Goal: Task Accomplishment & Management: Complete application form

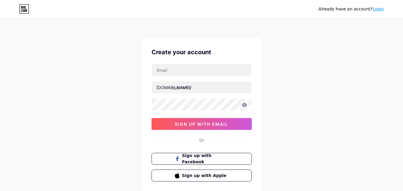
type input "[EMAIL_ADDRESS][DOMAIN_NAME]"
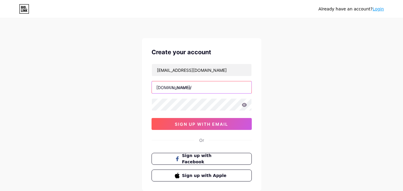
click at [190, 87] on input "text" at bounding box center [202, 87] width 100 height 12
paste input "zefaf"
type input "zefaf"
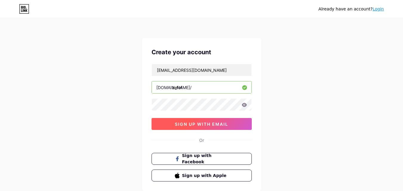
click at [210, 122] on span "sign up with email" at bounding box center [201, 124] width 53 height 5
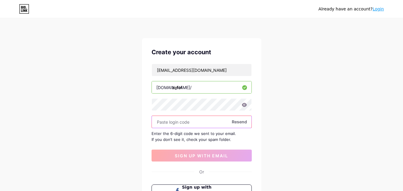
paste input "666094"
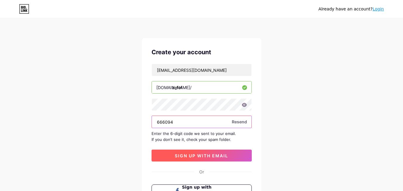
type input "666094"
click at [192, 157] on span "sign up with email" at bounding box center [201, 155] width 53 height 5
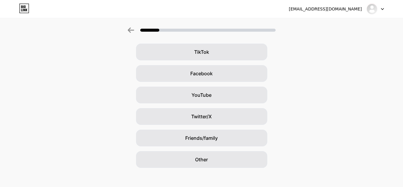
scroll to position [70, 0]
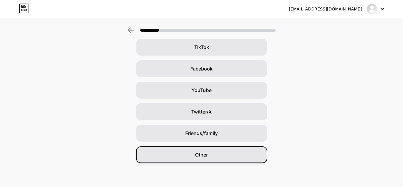
click at [202, 159] on div "Other" at bounding box center [201, 154] width 131 height 17
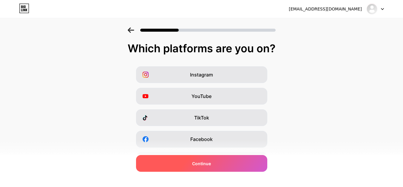
click at [216, 166] on div "Continue" at bounding box center [201, 163] width 131 height 17
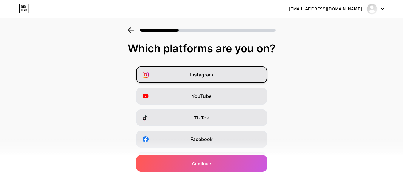
click at [217, 74] on div "Instagram" at bounding box center [201, 74] width 131 height 17
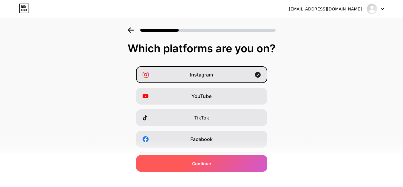
click at [208, 160] on span "Continue" at bounding box center [201, 163] width 19 height 6
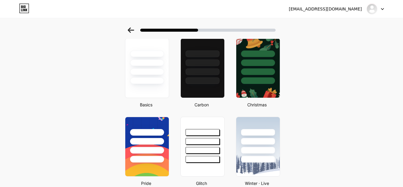
scroll to position [89, 0]
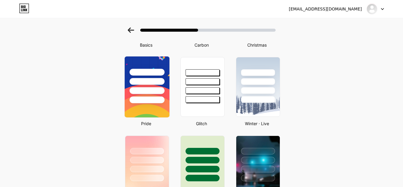
click at [161, 65] on div at bounding box center [146, 79] width 45 height 47
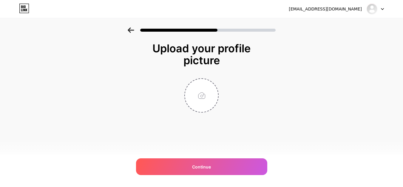
scroll to position [0, 0]
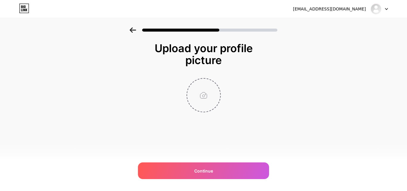
click at [202, 97] on input "file" at bounding box center [203, 95] width 33 height 33
type input "C:\fakepath\عالم زفاف.jpg"
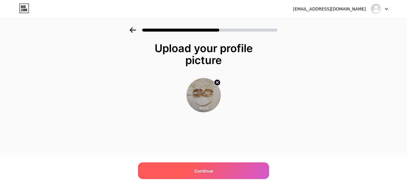
click at [212, 169] on span "Continue" at bounding box center [203, 171] width 19 height 6
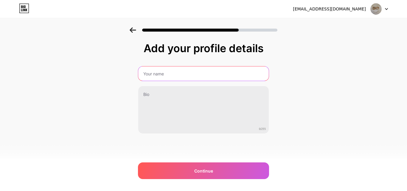
click at [193, 73] on input "text" at bounding box center [203, 73] width 131 height 14
type input "عالم زفاف"
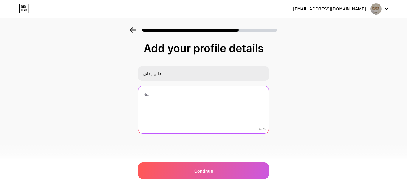
click at [185, 102] on textarea at bounding box center [203, 110] width 131 height 48
paste textarea "نقدّم للعروسين رحلة زفاف مريحة وخالية من التوتر، من خلال أدوات ذكية وخيارات متن…"
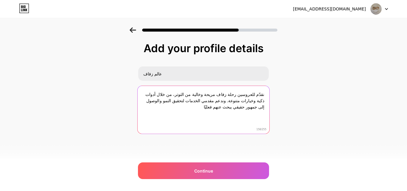
click at [240, 123] on textarea "نقدّم للعروسين رحلة زفاف مريحة وخالية من التوتر، من خلال أدوات ذكية وخيارات متن…" at bounding box center [204, 110] width 132 height 49
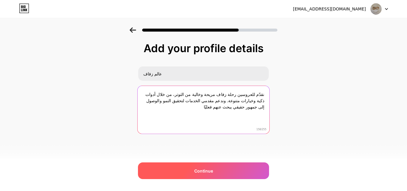
type textarea "نقدّم للعروسين رحلة زفاف مريحة وخالية من التوتر، من خلال أدوات ذكية وخيارات متن…"
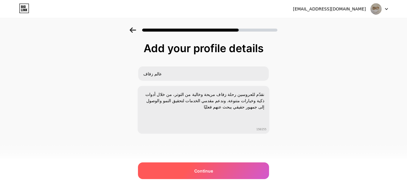
click at [227, 170] on div "Continue" at bounding box center [203, 170] width 131 height 17
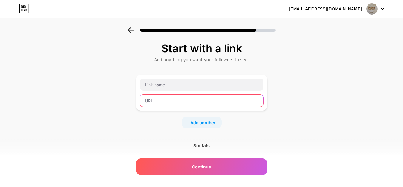
click at [186, 102] on input "text" at bounding box center [201, 100] width 123 height 12
paste input "زفاف السعودية"
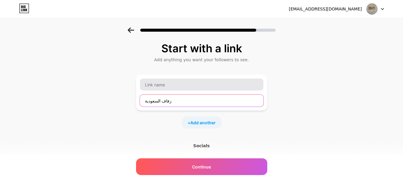
type input "زفاف السعودية"
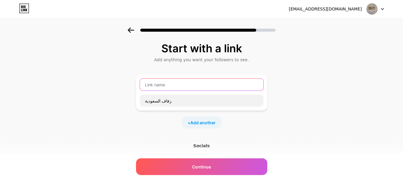
click at [188, 86] on input "text" at bounding box center [201, 84] width 123 height 12
paste input "زفاف السعودية"
type input "زفاف السعودية"
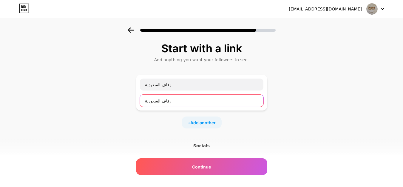
click at [188, 100] on input "زفاف السعودية" at bounding box center [201, 100] width 123 height 12
paste input "[URL][DOMAIN_NAME]"
type input "[URL][DOMAIN_NAME]"
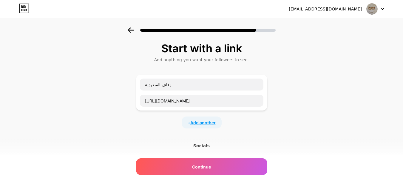
click at [208, 123] on span "Add another" at bounding box center [202, 122] width 25 height 6
click at [194, 122] on input "text" at bounding box center [201, 126] width 123 height 12
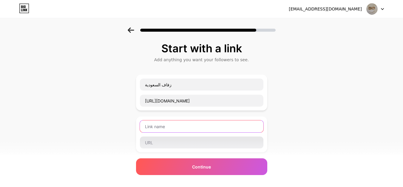
paste input "قاعات زواج فندقية"
type input "قاعات زواج فندقية"
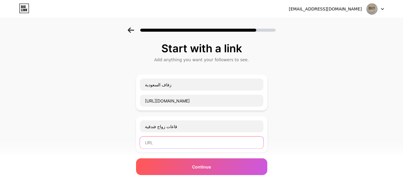
click at [188, 141] on input "text" at bounding box center [201, 142] width 123 height 12
paste input "[URL][DOMAIN_NAME]"
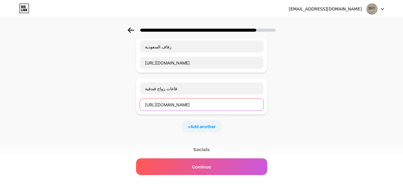
scroll to position [60, 0]
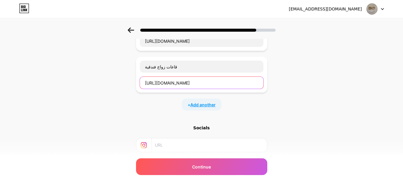
type input "[URL][DOMAIN_NAME]"
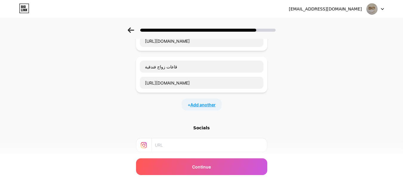
click at [206, 104] on span "Add another" at bounding box center [202, 104] width 25 height 6
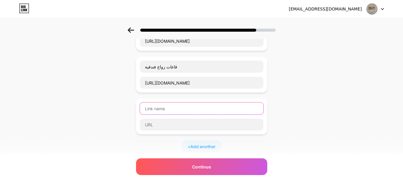
click at [209, 104] on input "text" at bounding box center [201, 108] width 123 height 12
paste input "قاعة فندق بوتيك المشرق"
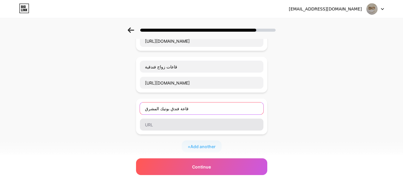
type input "قاعة فندق بوتيك المشرق"
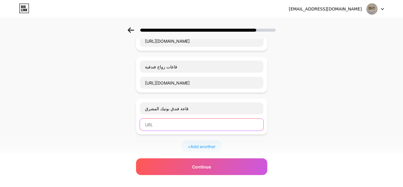
click at [189, 125] on input "text" at bounding box center [201, 124] width 123 height 12
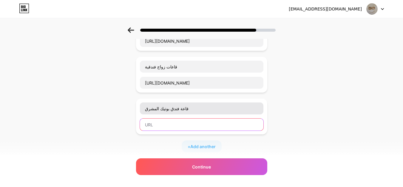
paste input "[URL][DOMAIN_NAME]"
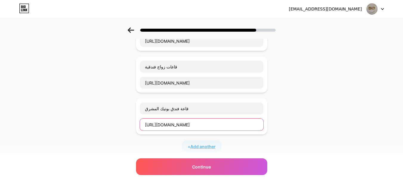
type input "[URL][DOMAIN_NAME]"
click at [213, 144] on span "Add another" at bounding box center [202, 146] width 25 height 6
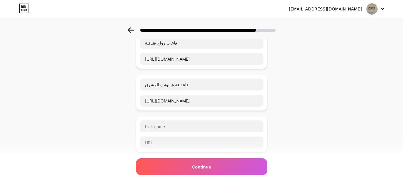
scroll to position [119, 0]
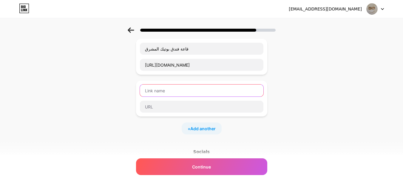
click at [198, 92] on input "text" at bounding box center [201, 90] width 123 height 12
paste input "قاعات افراح شمال الرياض"
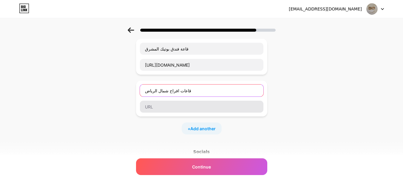
type input "قاعات افراح شمال الرياض"
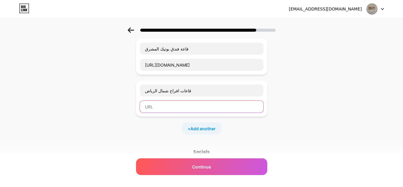
click at [195, 108] on input "text" at bounding box center [201, 106] width 123 height 12
paste input "[URL][DOMAIN_NAME]"
type input "[URL][DOMAIN_NAME]"
click at [202, 125] on div "+ Add another" at bounding box center [201, 128] width 40 height 12
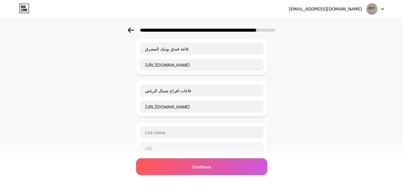
scroll to position [0, 0]
click at [202, 129] on input "text" at bounding box center [201, 132] width 123 height 12
paste input "قاعات افراح صغيرة بالرياض"
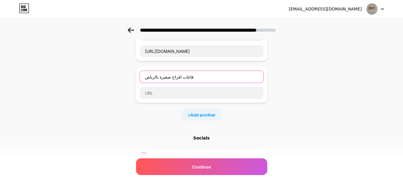
scroll to position [179, 0]
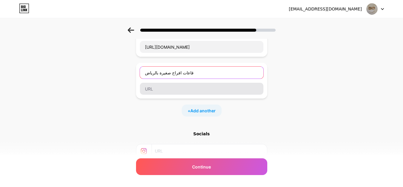
type input "قاعات افراح صغيرة بالرياض"
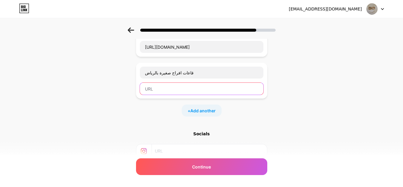
click at [199, 86] on input "text" at bounding box center [201, 89] width 123 height 12
paste input "[URL][DOMAIN_NAME]"
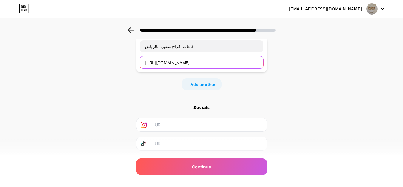
scroll to position [238, 0]
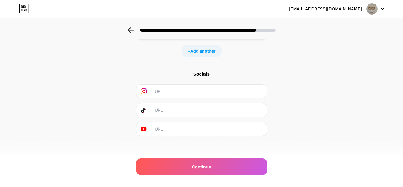
type input "[URL][DOMAIN_NAME]"
click at [192, 91] on input "text" at bounding box center [209, 90] width 108 height 13
paste input "[URL][DOMAIN_NAME][DOMAIN_NAME]"
type input "[URL][DOMAIN_NAME][DOMAIN_NAME]"
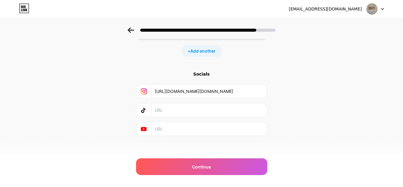
click at [167, 110] on input "text" at bounding box center [209, 109] width 108 height 13
paste input "[URL][EMAIL_ADDRESS][DOMAIN_NAME][DOMAIN_NAME]"
type input "[URL][EMAIL_ADDRESS][DOMAIN_NAME][DOMAIN_NAME]"
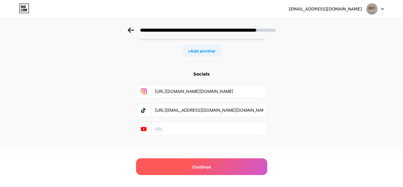
click at [206, 167] on span "Continue" at bounding box center [201, 166] width 19 height 6
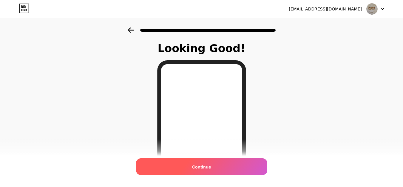
click at [205, 163] on span "Continue" at bounding box center [201, 166] width 19 height 6
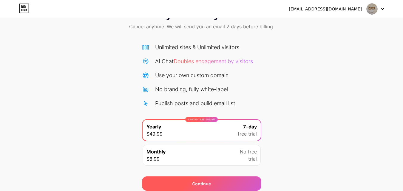
scroll to position [49, 0]
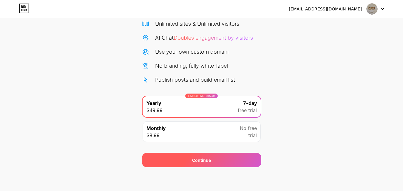
click at [209, 165] on div "Continue" at bounding box center [201, 160] width 119 height 14
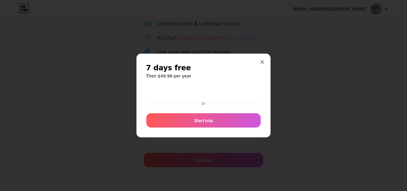
click at [262, 60] on div "7 days free Then $49.99 per year Or Start trial" at bounding box center [203, 96] width 134 height 84
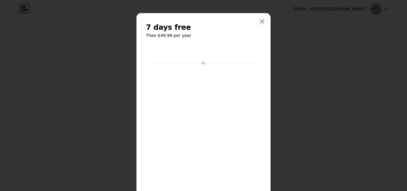
click at [260, 19] on icon at bounding box center [262, 21] width 5 height 5
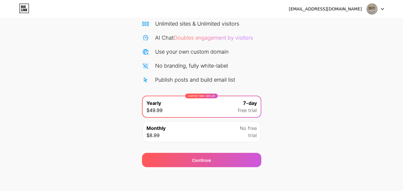
click at [376, 10] on img at bounding box center [371, 8] width 11 height 11
click at [315, 77] on div "Start your 7 day free trial Cancel anytime. We will send you an email 2 days be…" at bounding box center [201, 73] width 403 height 189
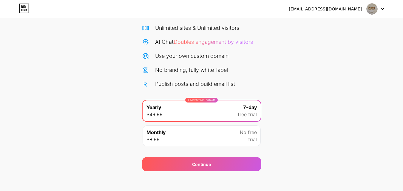
scroll to position [0, 0]
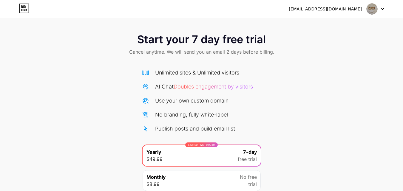
click at [24, 6] on icon at bounding box center [24, 6] width 1 height 3
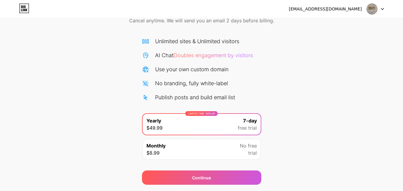
scroll to position [49, 0]
